Goal: Task Accomplishment & Management: Complete application form

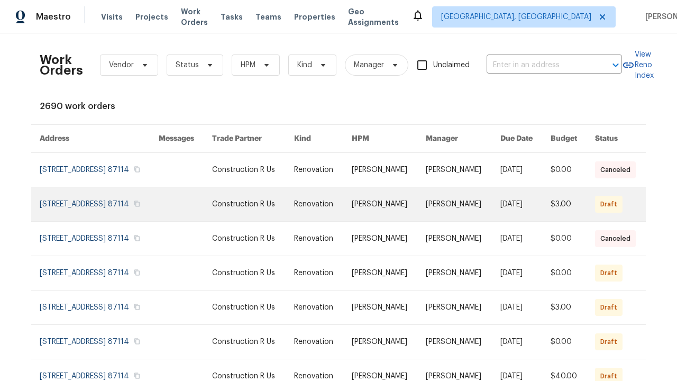
click at [334, 221] on link at bounding box center [323, 204] width 58 height 34
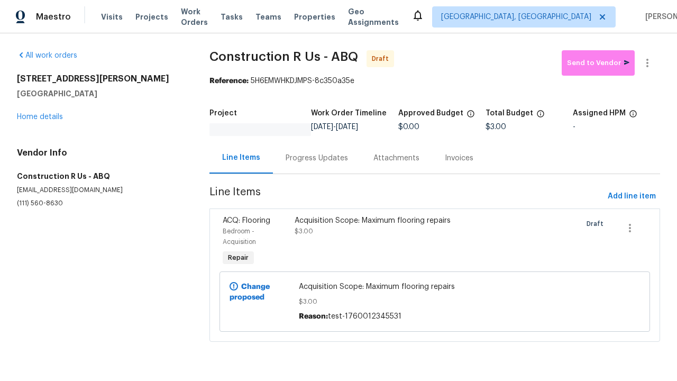
click at [431, 242] on div "Acquisition Scope: Maximum flooring repairs $3.00" at bounding box center [380, 241] width 179 height 59
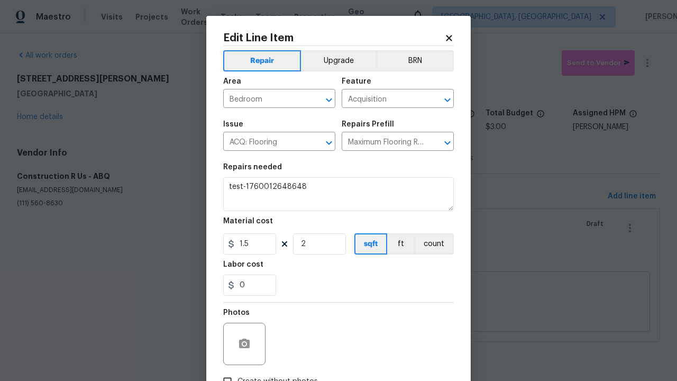
type textarea "Acquisition Scope: Maximum flooring repairs"
type textarea "test-1760012648648"
checkbox input "true"
type textarea "test-1760012648648"
